Goal: Information Seeking & Learning: Learn about a topic

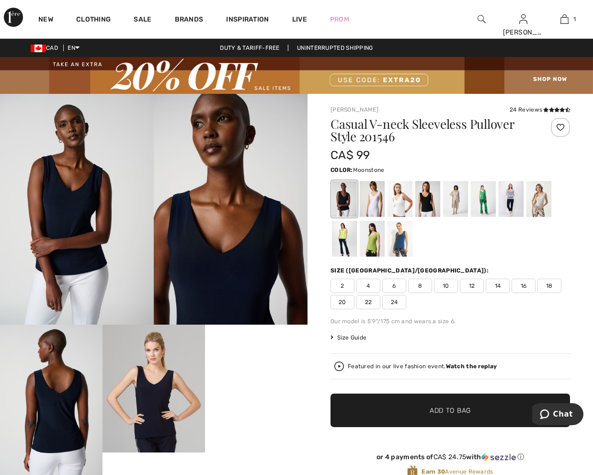
click at [537, 199] on div at bounding box center [538, 200] width 25 height 36
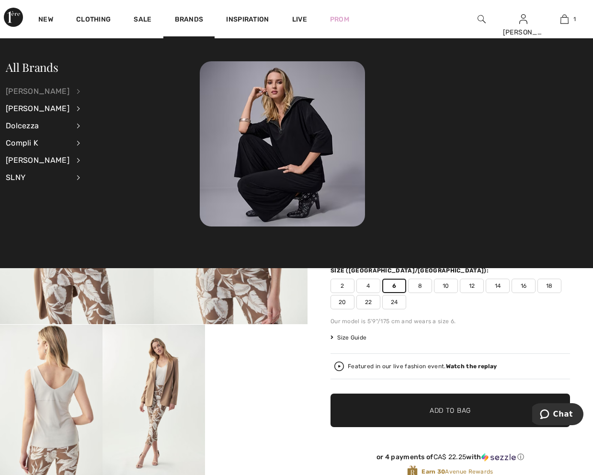
click at [46, 87] on div "[PERSON_NAME]" at bounding box center [38, 91] width 64 height 17
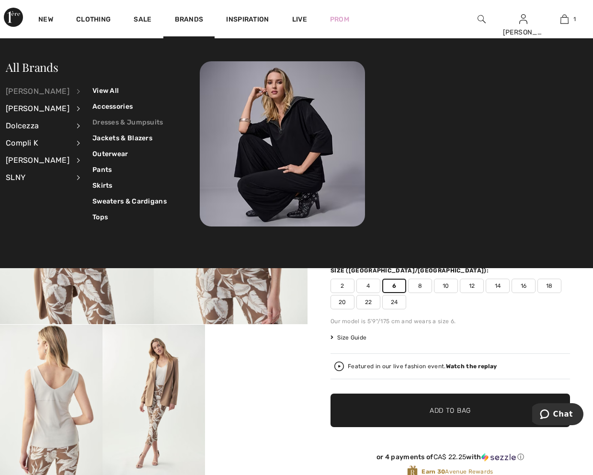
click at [104, 118] on link "Dresses & Jumpsuits" at bounding box center [129, 122] width 74 height 16
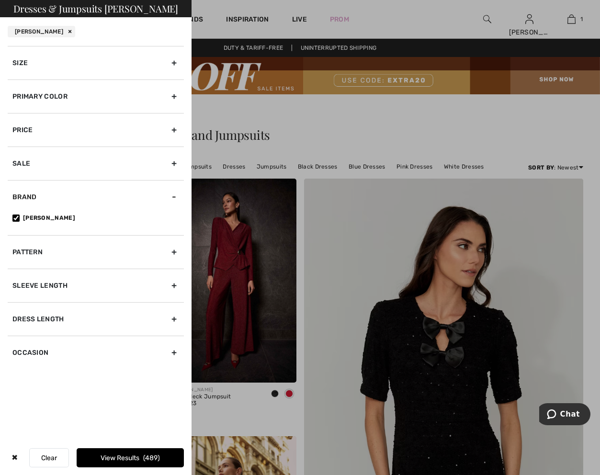
click at [63, 97] on div "Primary Color" at bounding box center [96, 96] width 176 height 34
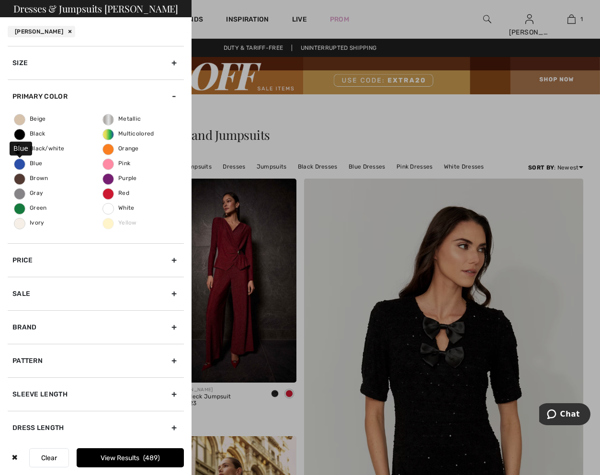
click at [37, 162] on span "Blue" at bounding box center [28, 163] width 28 height 7
click at [0, 0] on input "Blue" at bounding box center [0, 0] width 0 height 0
click at [146, 456] on span "191" at bounding box center [152, 458] width 14 height 8
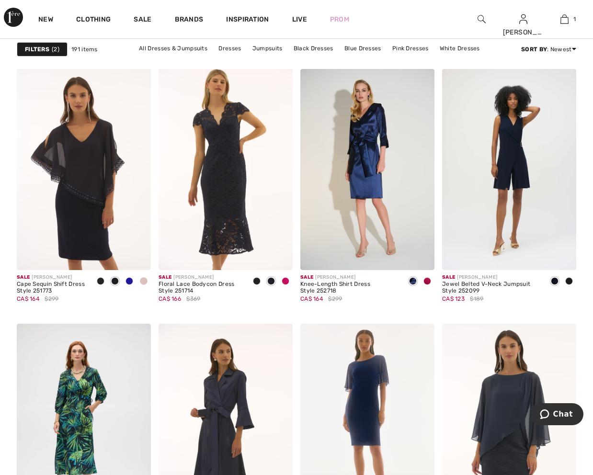
scroll to position [3735, 0]
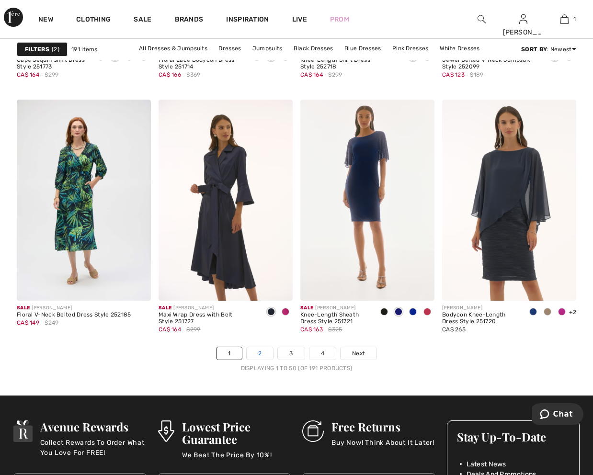
click at [265, 352] on link "2" at bounding box center [260, 353] width 26 height 12
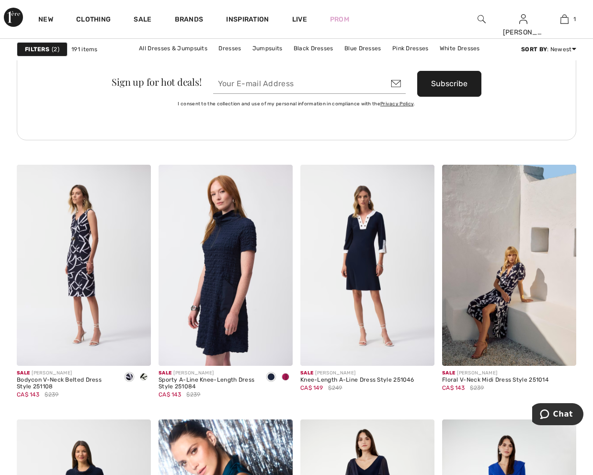
scroll to position [3352, 0]
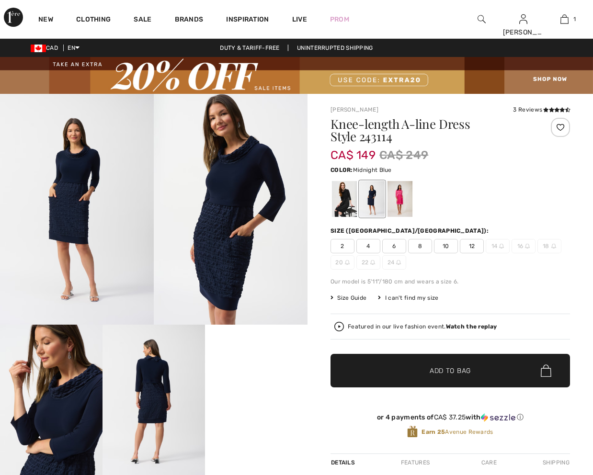
checkbox input "true"
click at [409, 197] on div at bounding box center [399, 200] width 25 height 36
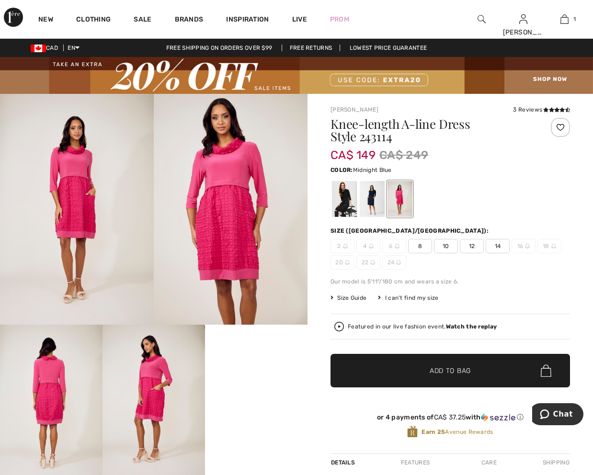
click at [374, 198] on div at bounding box center [372, 200] width 25 height 36
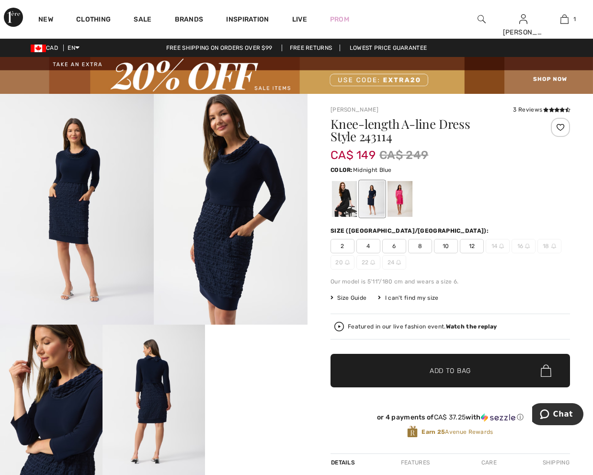
click at [362, 295] on span "Size Guide" at bounding box center [348, 298] width 36 height 9
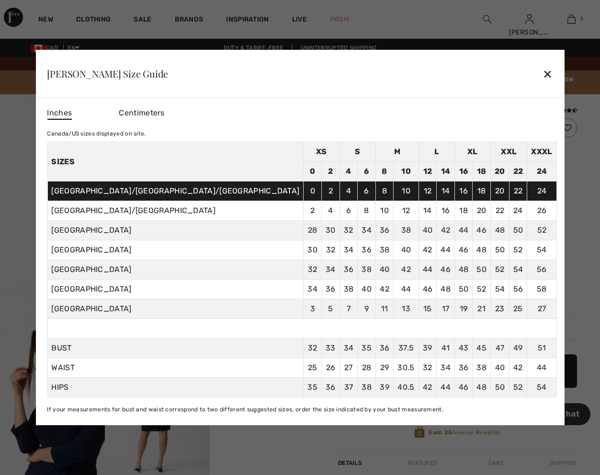
click at [164, 111] on span "Centimeters" at bounding box center [141, 112] width 45 height 9
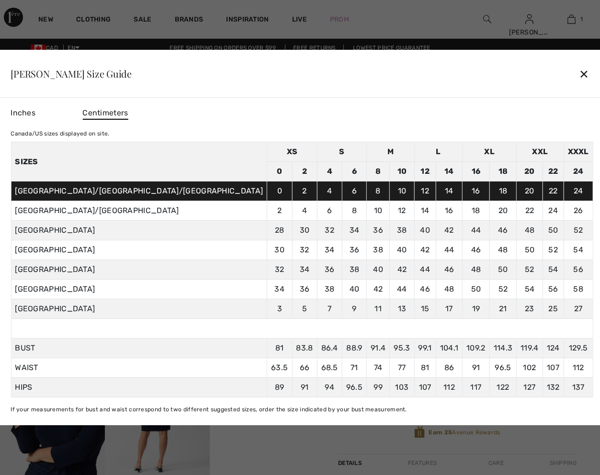
click at [579, 72] on div "✕" at bounding box center [584, 74] width 10 height 20
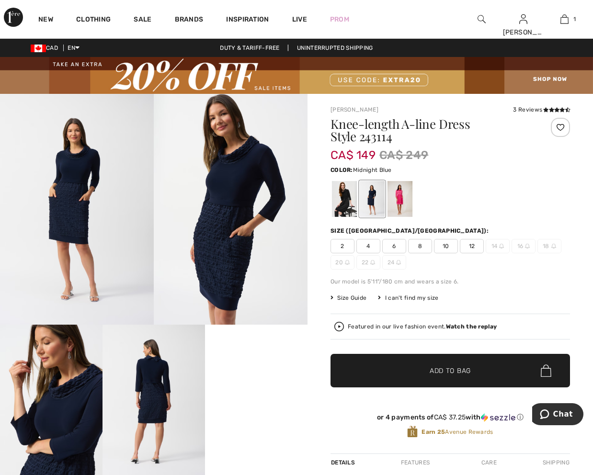
click at [355, 299] on span "Size Guide" at bounding box center [348, 298] width 36 height 9
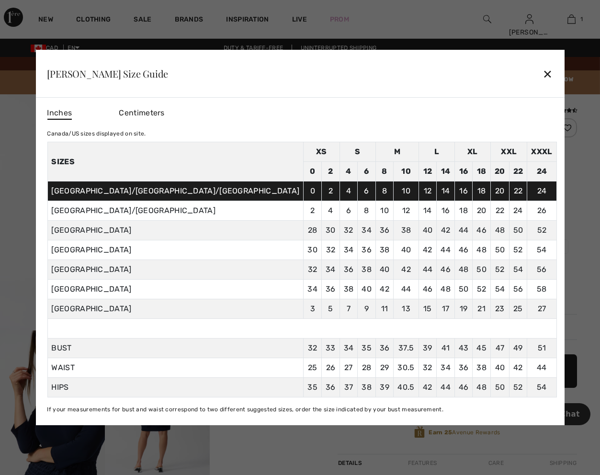
click at [543, 66] on div "✕" at bounding box center [548, 74] width 10 height 20
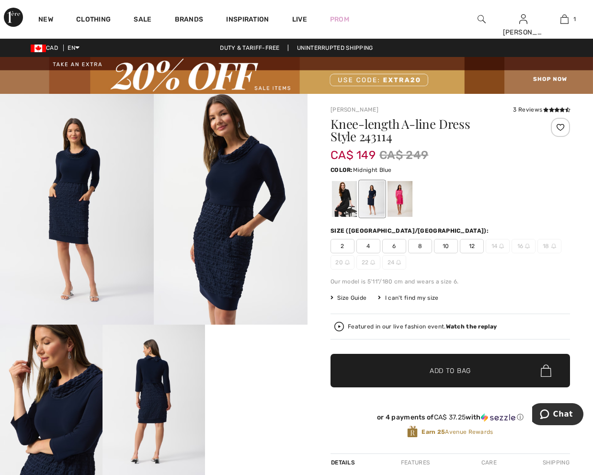
click at [483, 20] on img at bounding box center [481, 18] width 8 height 11
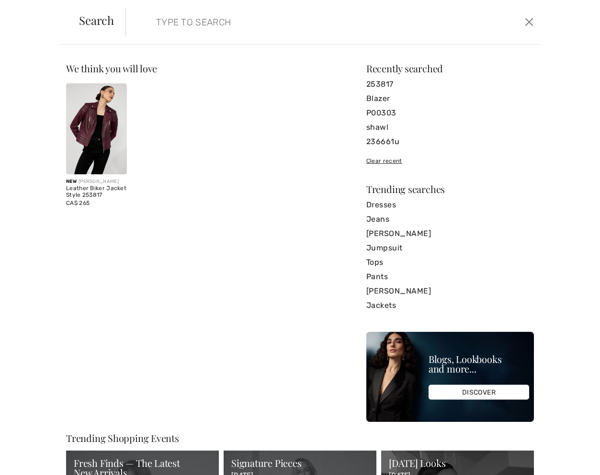
paste input "243753"
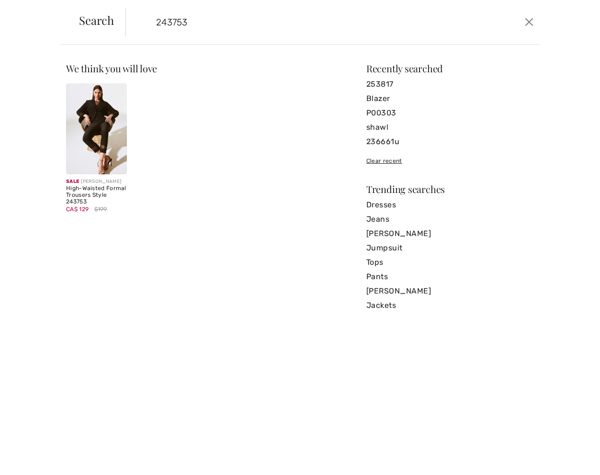
type input "243753"
click at [97, 134] on img at bounding box center [96, 128] width 61 height 91
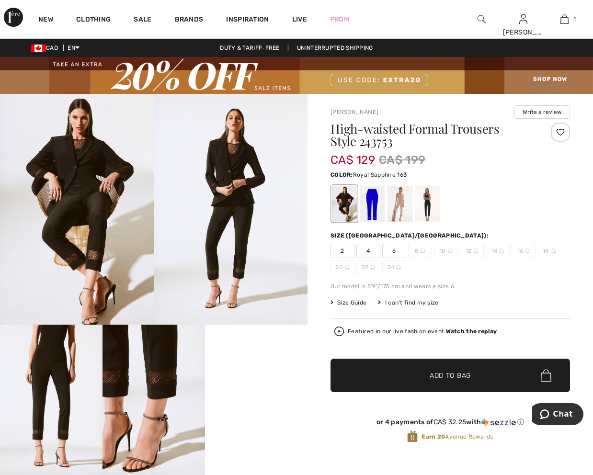
click at [370, 201] on div at bounding box center [372, 204] width 25 height 36
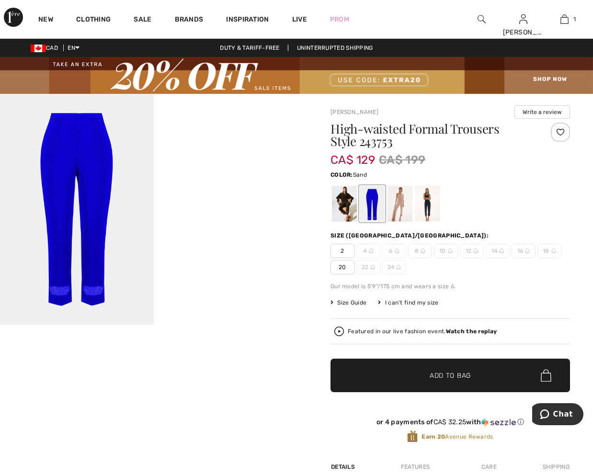
click at [397, 200] on div at bounding box center [399, 204] width 25 height 36
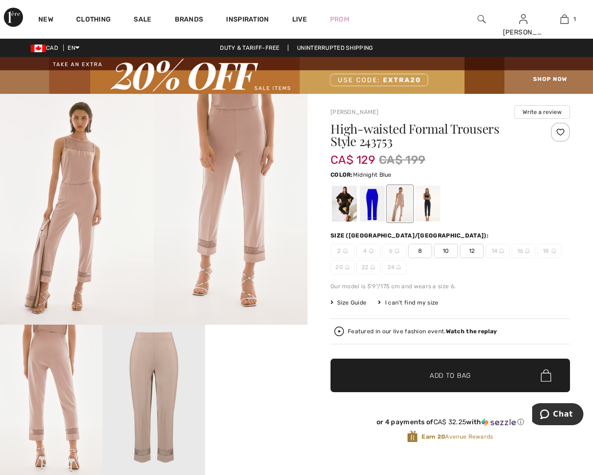
click at [432, 199] on div at bounding box center [427, 204] width 25 height 36
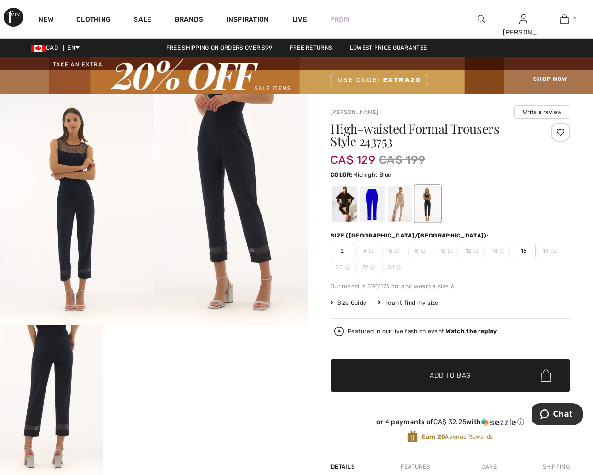
click at [380, 145] on h1 "High-waisted Formal Trousers Style 243753" at bounding box center [430, 135] width 200 height 25
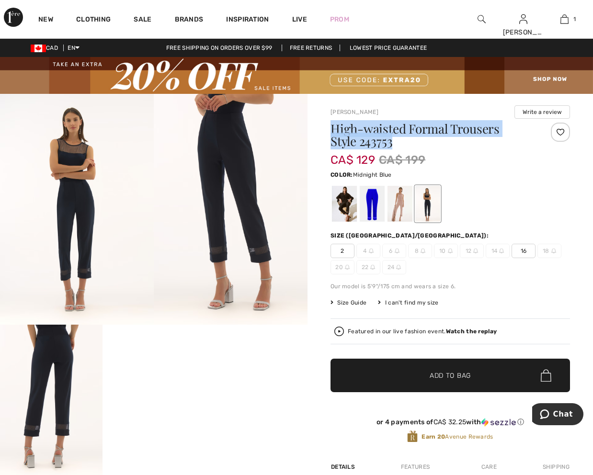
click at [380, 145] on h1 "High-waisted Formal Trousers Style 243753" at bounding box center [430, 135] width 200 height 25
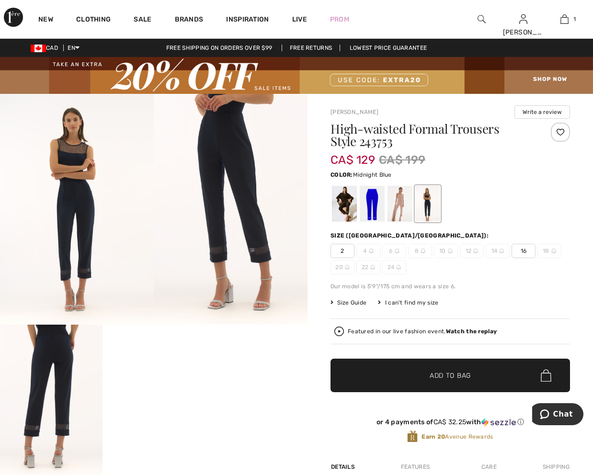
click at [361, 146] on span "CA$ 129" at bounding box center [352, 155] width 45 height 23
click at [365, 142] on h1 "High-waisted Formal Trousers Style 243753" at bounding box center [430, 135] width 200 height 25
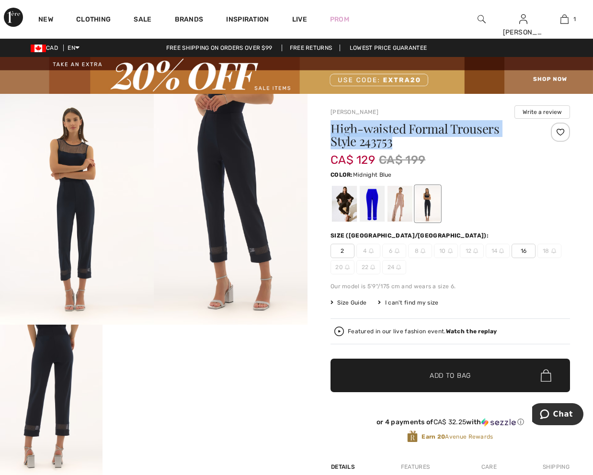
click at [365, 142] on h1 "High-waisted Formal Trousers Style 243753" at bounding box center [430, 135] width 200 height 25
click at [375, 140] on h1 "High-waisted Formal Trousers Style 243753" at bounding box center [430, 135] width 200 height 25
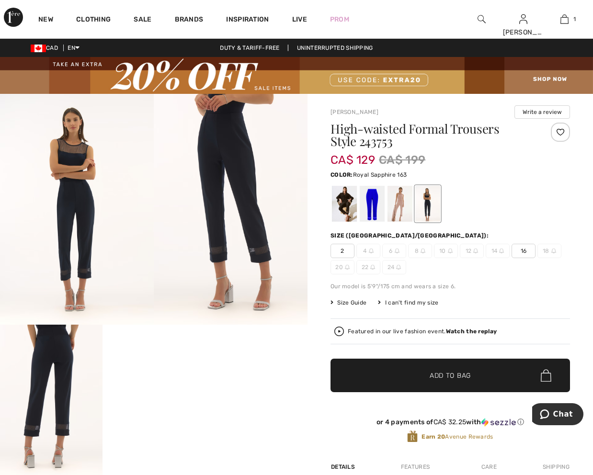
click at [369, 197] on div at bounding box center [372, 204] width 25 height 36
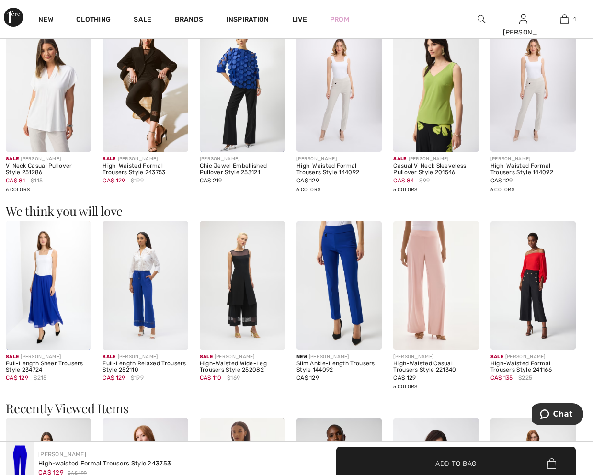
scroll to position [718, 0]
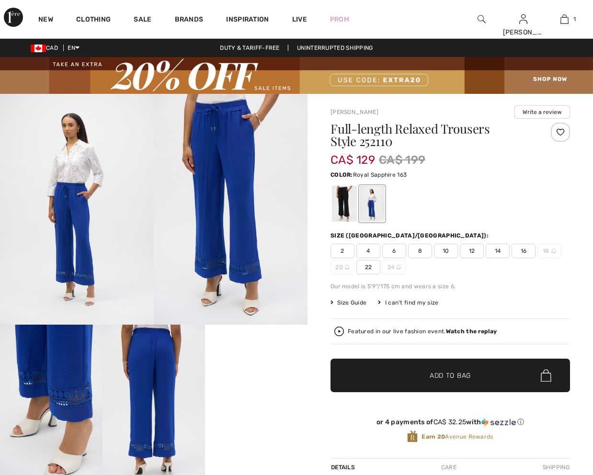
click at [490, 250] on span "14" at bounding box center [498, 251] width 24 height 14
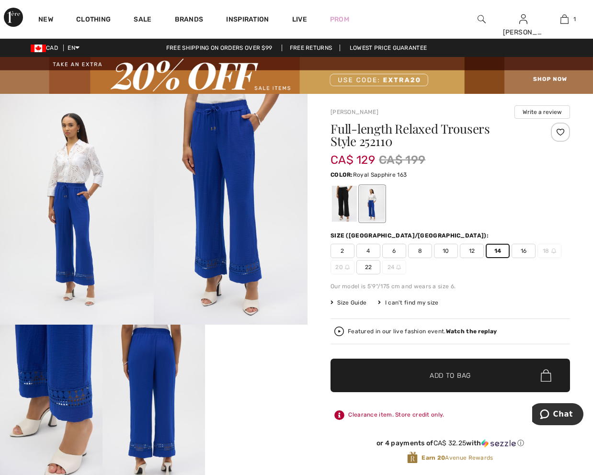
click at [478, 22] on img at bounding box center [481, 18] width 8 height 11
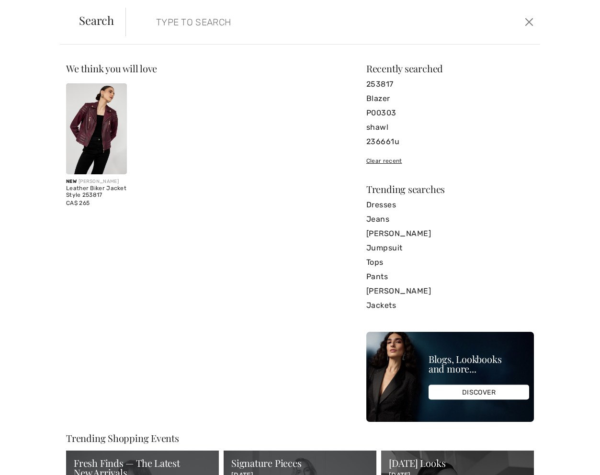
paste input "252056"
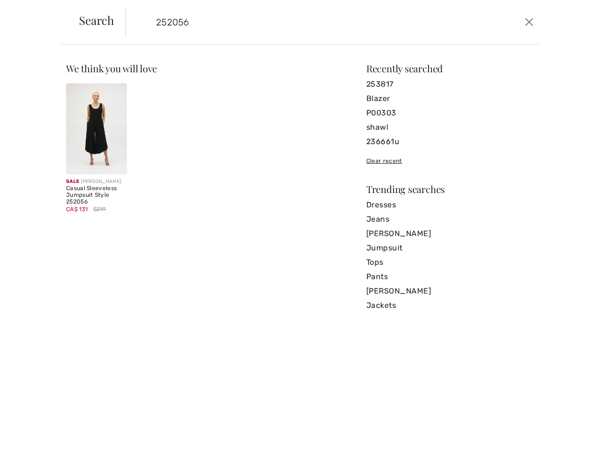
type input "252056"
click at [92, 115] on img at bounding box center [96, 128] width 61 height 91
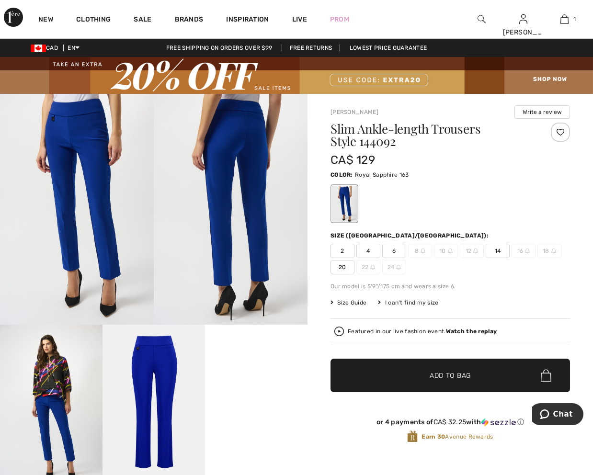
click at [482, 16] on img at bounding box center [481, 18] width 8 height 11
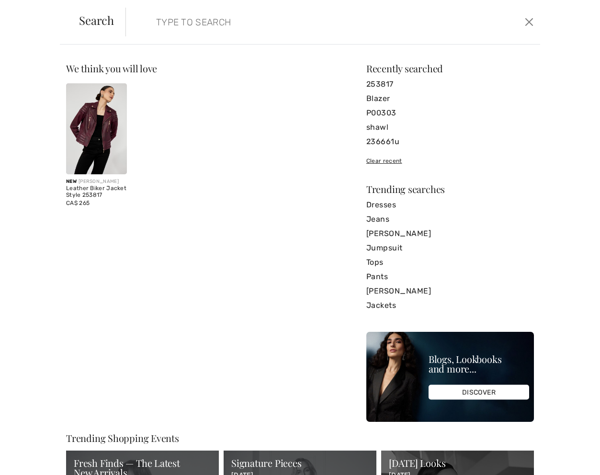
paste input "252042"
type input "252042"
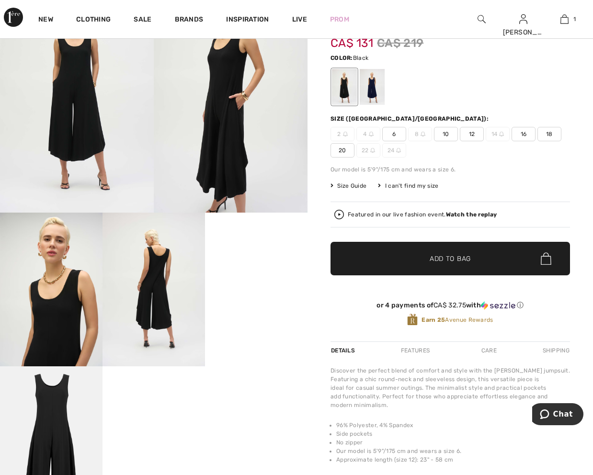
scroll to position [144, 0]
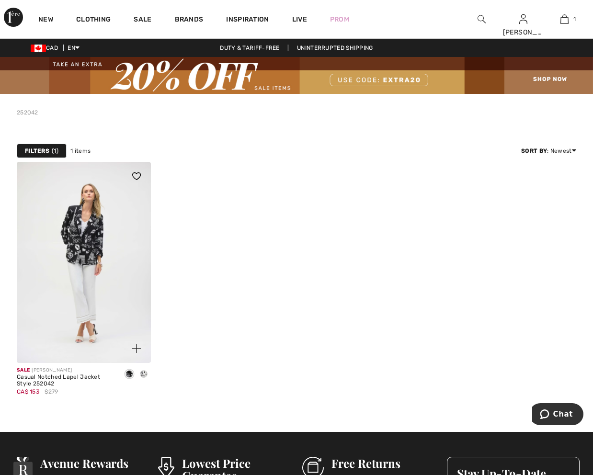
click at [95, 212] on img at bounding box center [84, 262] width 134 height 201
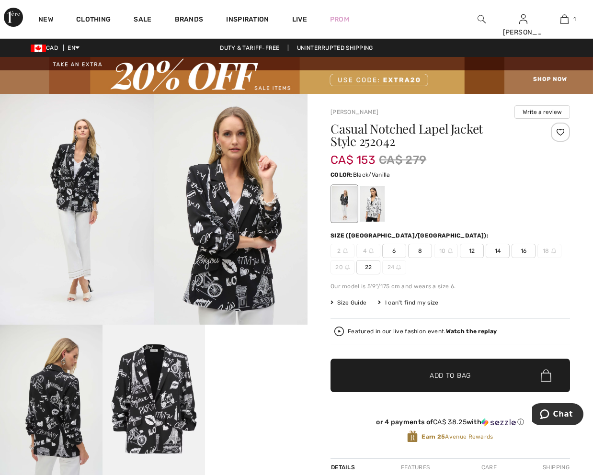
click at [344, 307] on span "Size Guide" at bounding box center [348, 302] width 36 height 9
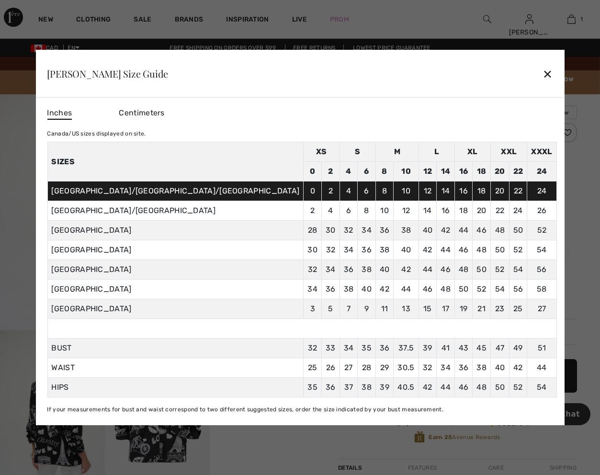
click at [458, 65] on div "[PERSON_NAME] Size Guide ✕" at bounding box center [299, 74] width 529 height 48
click at [454, 72] on div "[PERSON_NAME] Size Guide ✕" at bounding box center [299, 74] width 529 height 48
click at [543, 68] on div "✕" at bounding box center [548, 74] width 10 height 20
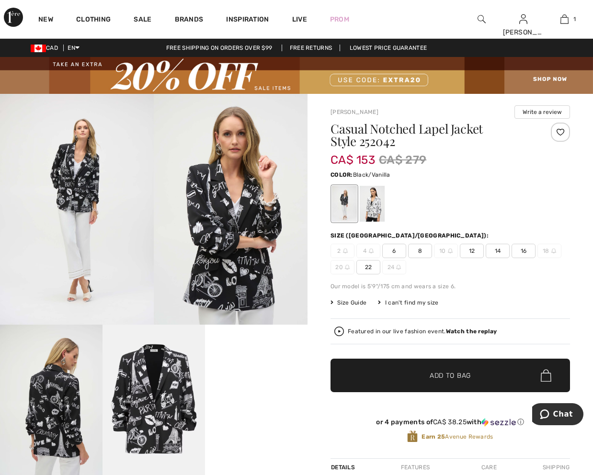
click at [485, 22] on img at bounding box center [481, 18] width 8 height 11
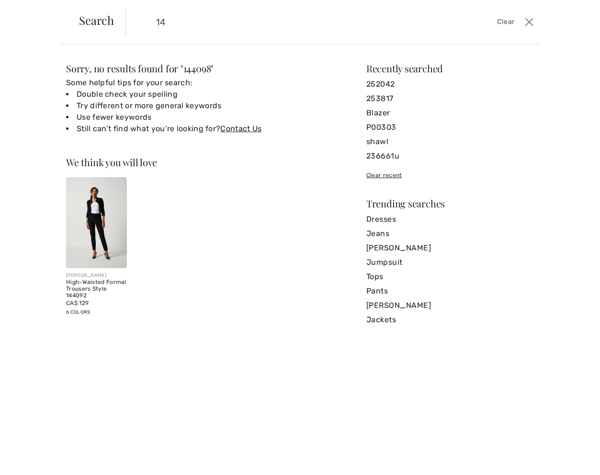
type input "1"
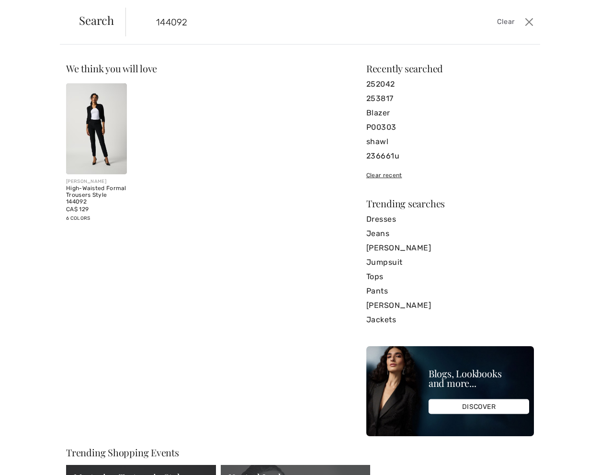
type input "144092"
click at [81, 124] on img at bounding box center [96, 128] width 61 height 91
